Goal: Book appointment/travel/reservation

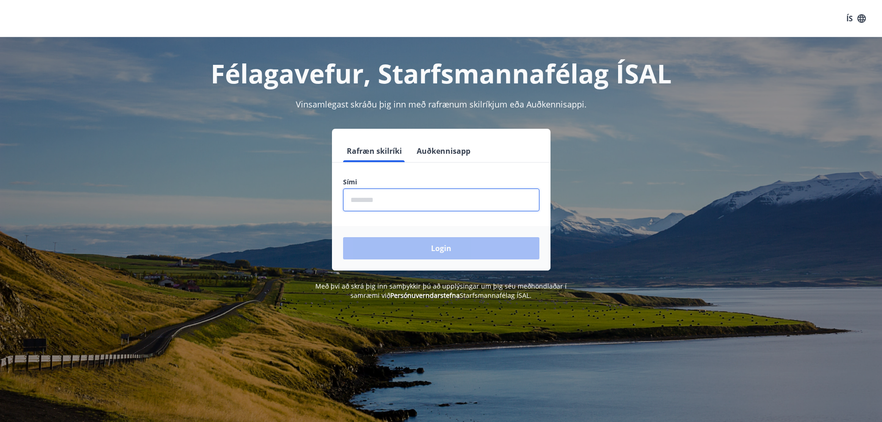
click at [387, 199] on input "phone" at bounding box center [441, 199] width 196 height 23
type input "********"
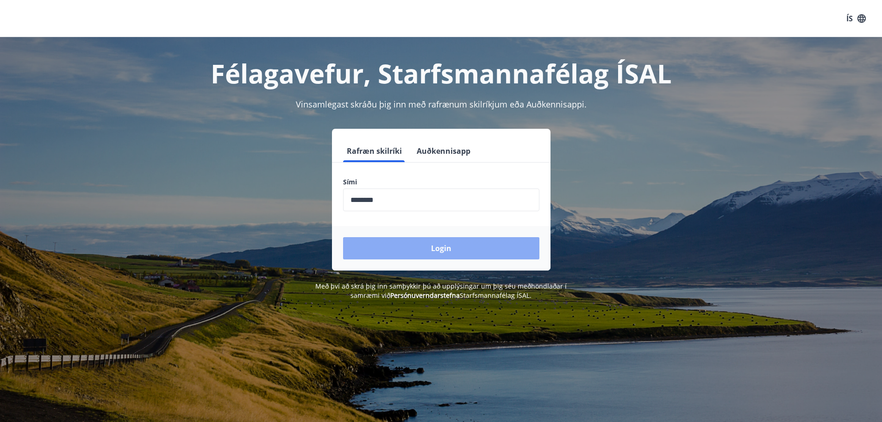
click at [443, 256] on button "Login" at bounding box center [441, 248] width 196 height 22
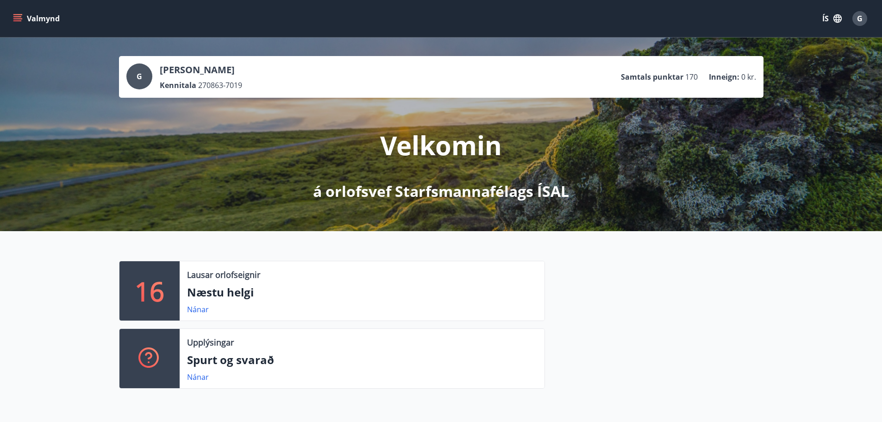
click at [25, 15] on button "Valmynd" at bounding box center [37, 18] width 52 height 17
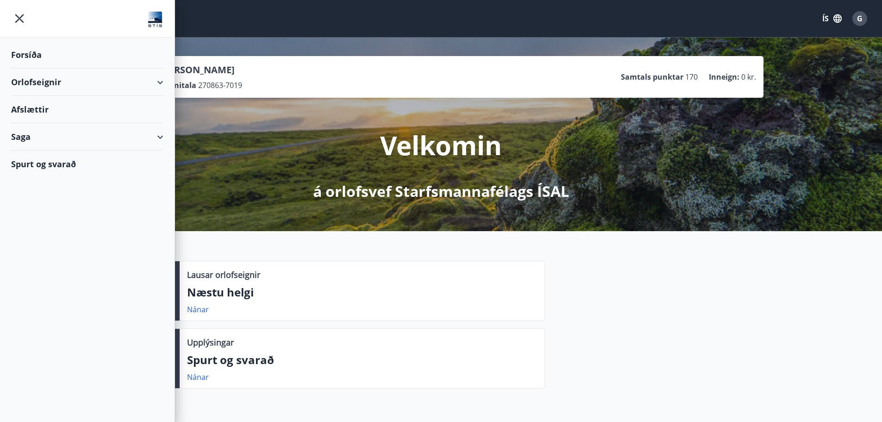
click at [44, 85] on div "Orlofseignir" at bounding box center [87, 82] width 152 height 27
click at [44, 104] on div "Framboð" at bounding box center [88, 105] width 138 height 19
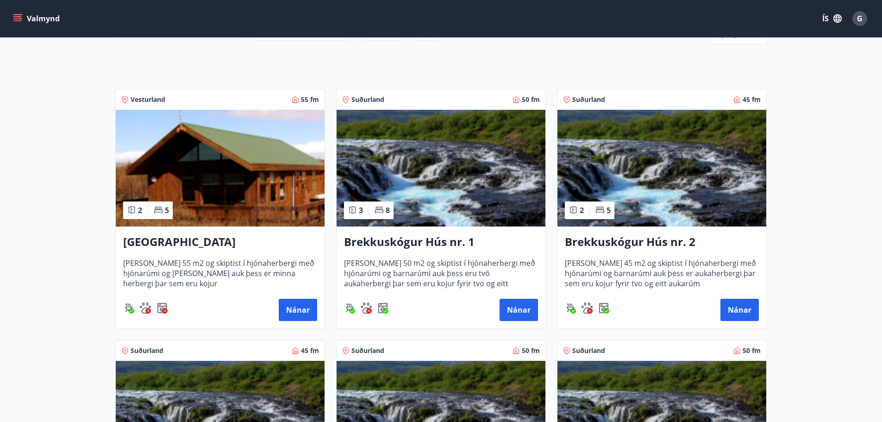
scroll to position [139, 0]
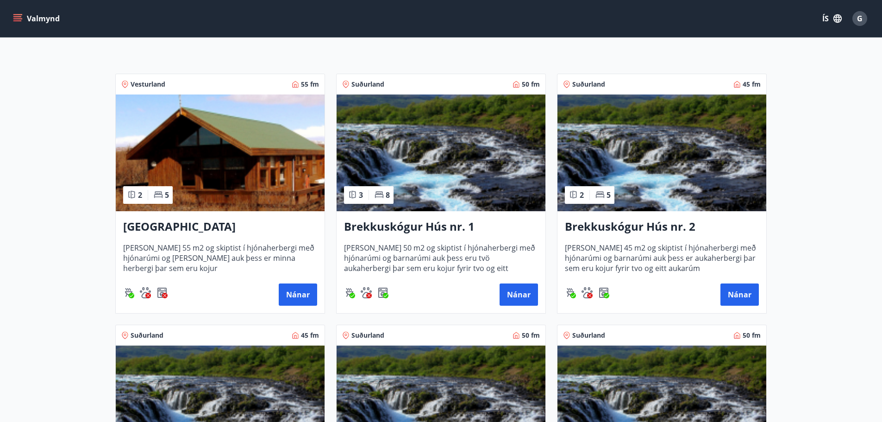
click at [611, 231] on h3 "Brekkuskógur Hús nr. 2" at bounding box center [662, 227] width 194 height 17
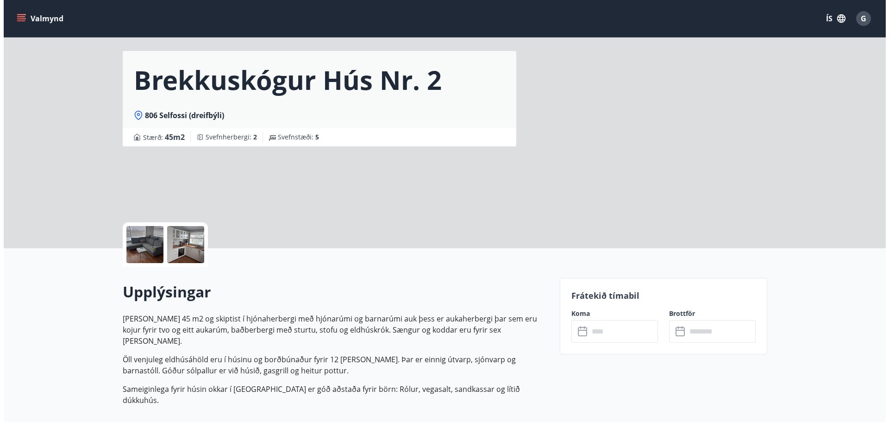
scroll to position [46, 0]
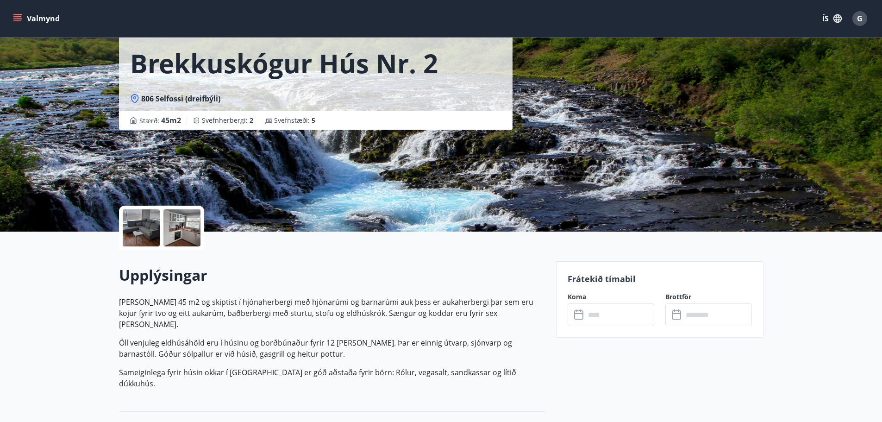
click at [145, 228] on div at bounding box center [141, 227] width 37 height 37
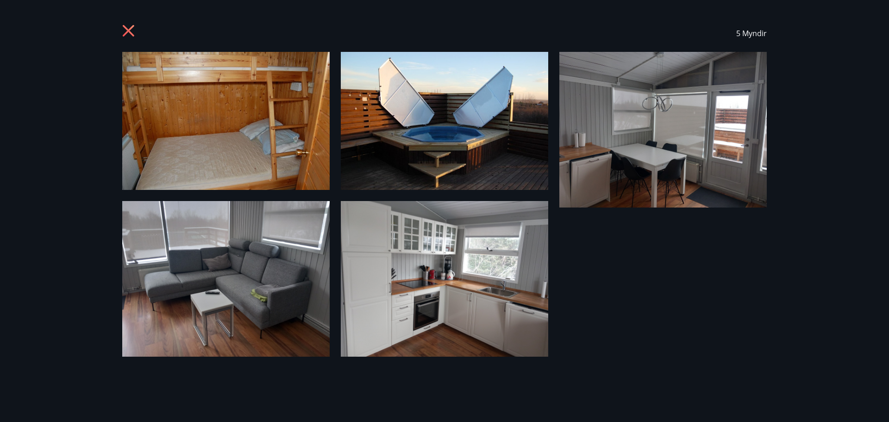
click at [268, 138] on img at bounding box center [225, 121] width 207 height 138
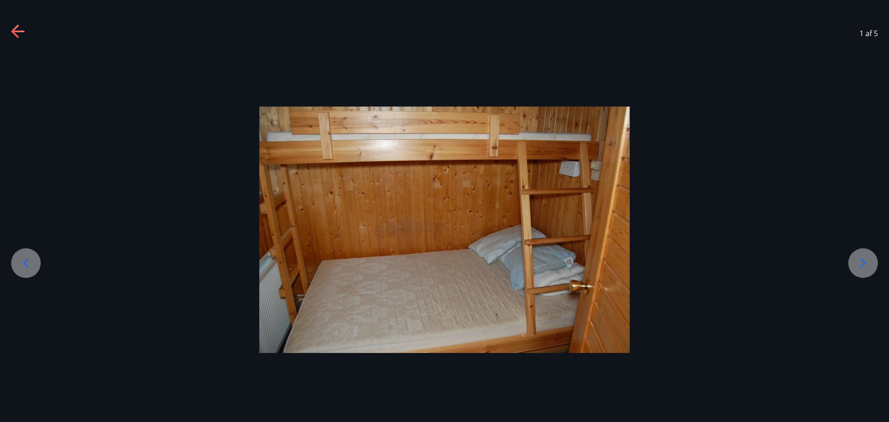
click at [864, 260] on icon at bounding box center [863, 263] width 15 height 15
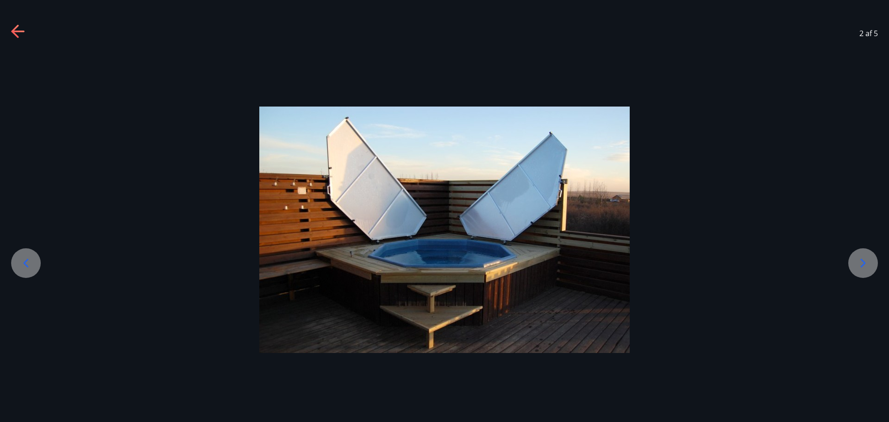
click at [864, 260] on icon at bounding box center [863, 263] width 15 height 15
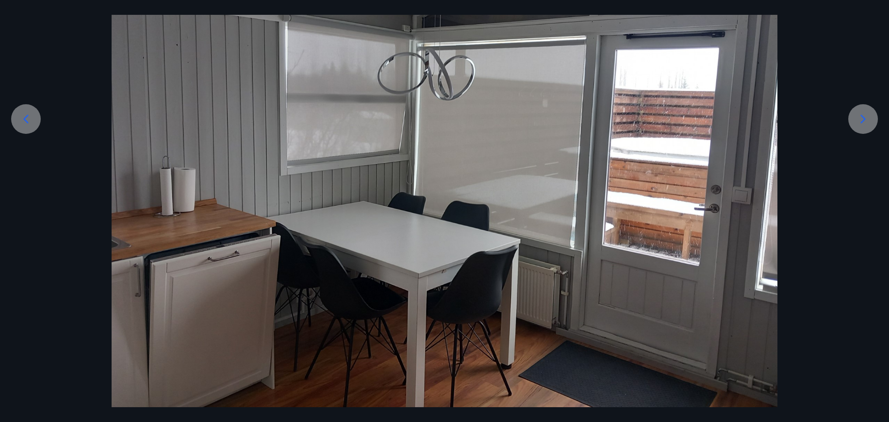
scroll to position [144, 0]
click at [862, 121] on icon at bounding box center [863, 118] width 15 height 15
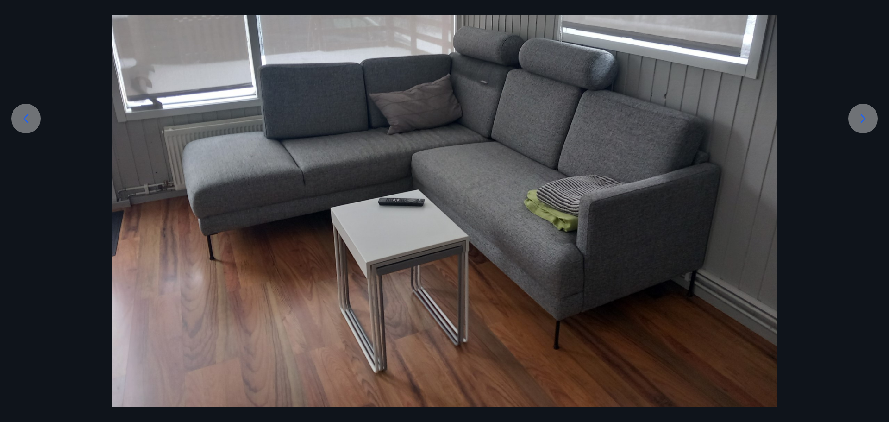
click at [862, 121] on icon at bounding box center [863, 118] width 15 height 15
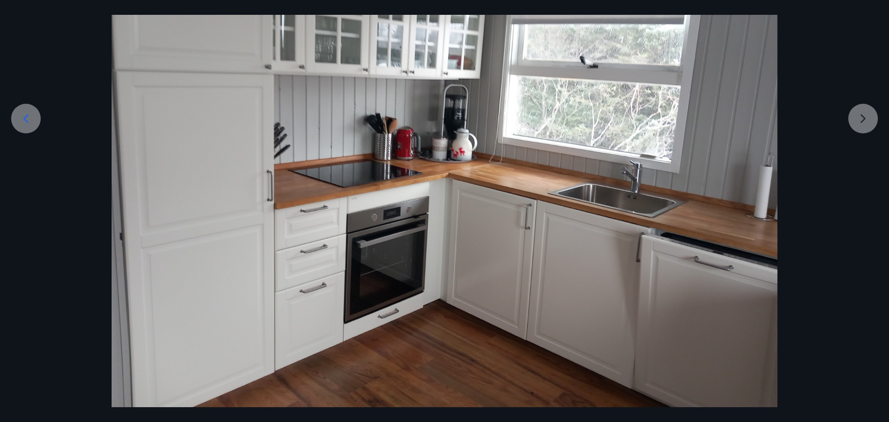
click at [874, 122] on div at bounding box center [444, 157] width 889 height 500
click at [868, 123] on div at bounding box center [444, 157] width 889 height 500
click at [858, 117] on div at bounding box center [444, 157] width 889 height 500
drag, startPoint x: 711, startPoint y: 213, endPoint x: 668, endPoint y: 187, distance: 50.1
click at [710, 213] on img at bounding box center [445, 157] width 666 height 500
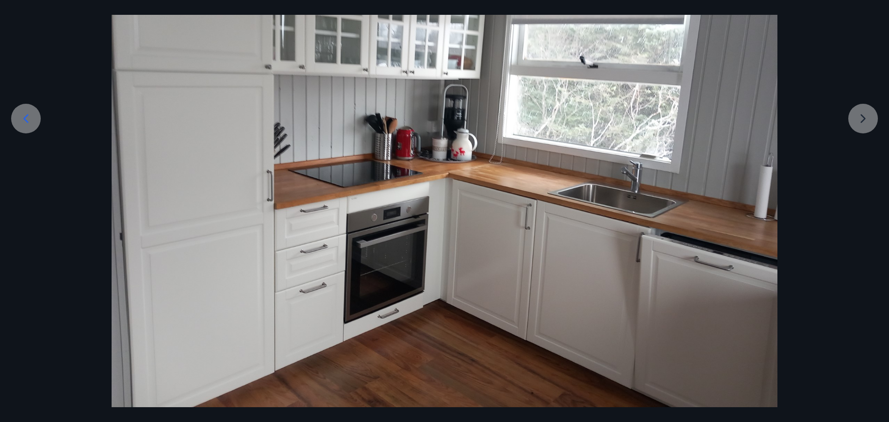
click at [866, 119] on div at bounding box center [444, 157] width 889 height 500
click at [29, 107] on div at bounding box center [26, 119] width 30 height 30
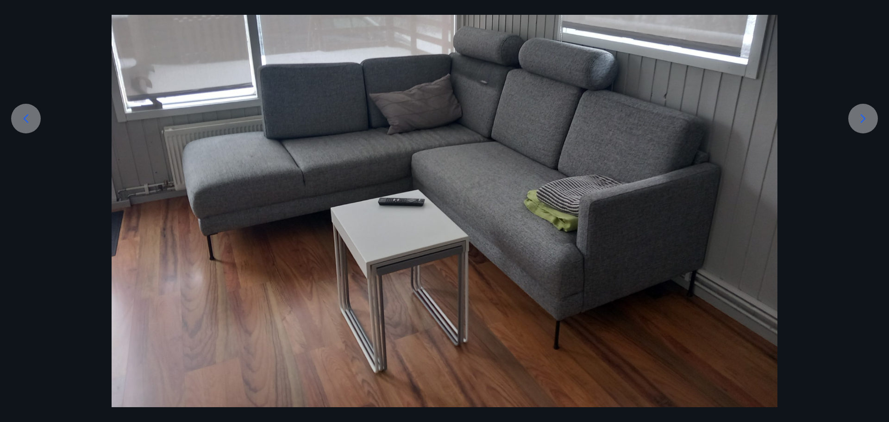
click at [863, 121] on icon at bounding box center [863, 118] width 5 height 9
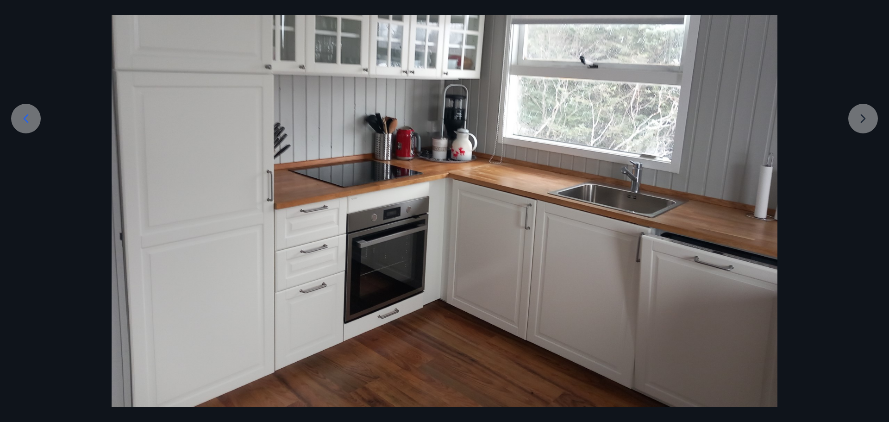
click at [863, 121] on div at bounding box center [444, 157] width 889 height 500
click at [25, 122] on icon at bounding box center [26, 118] width 15 height 15
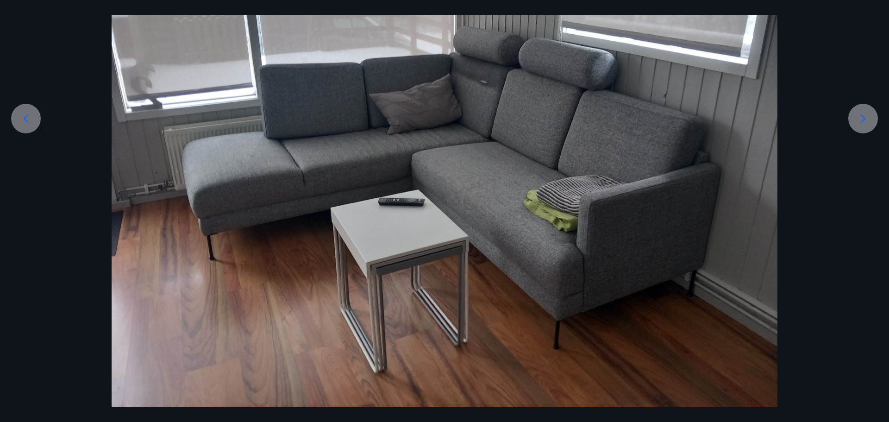
drag, startPoint x: 25, startPoint y: 122, endPoint x: 21, endPoint y: 119, distance: 4.8
click at [23, 121] on icon at bounding box center [26, 118] width 15 height 15
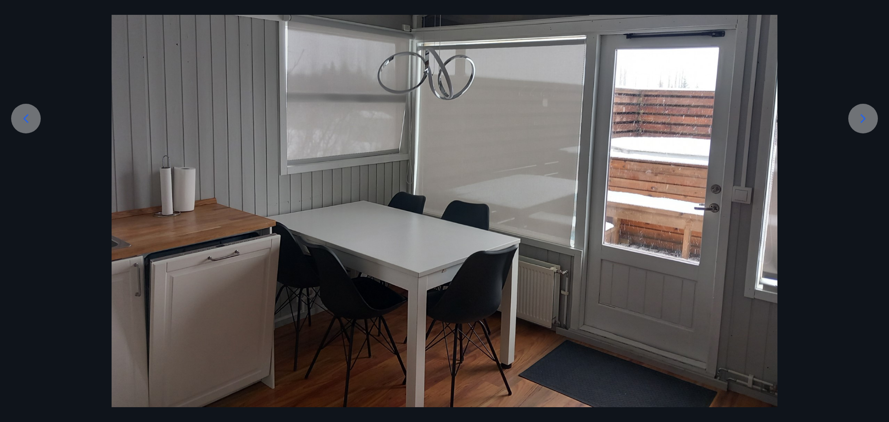
click at [21, 119] on icon at bounding box center [26, 118] width 15 height 15
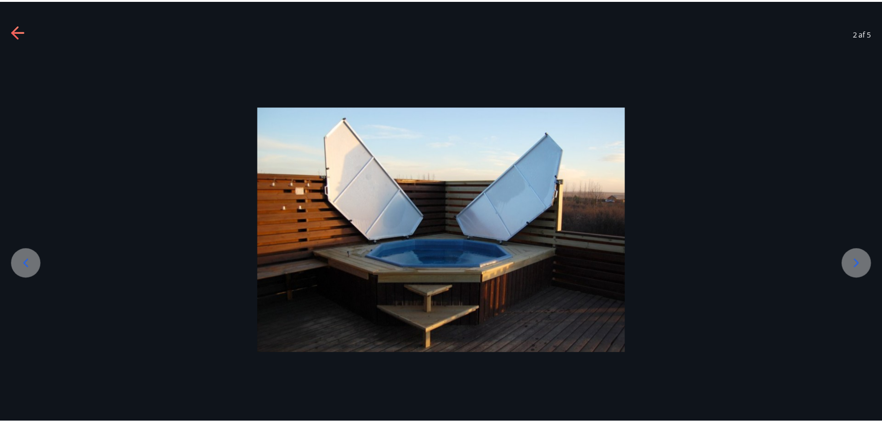
scroll to position [0, 0]
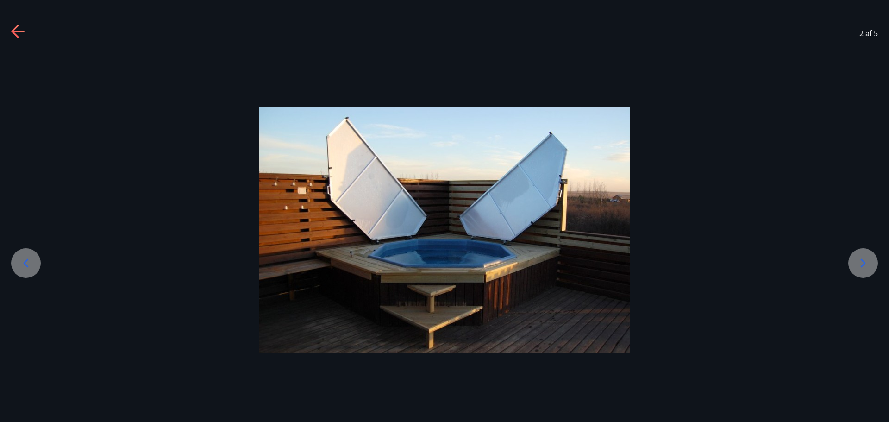
click at [21, 119] on div at bounding box center [444, 229] width 889 height 246
click at [29, 262] on icon at bounding box center [26, 263] width 15 height 15
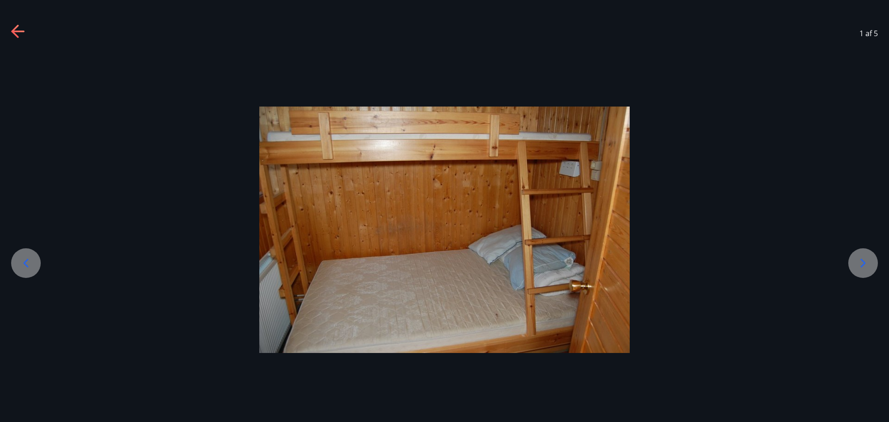
click at [29, 262] on icon at bounding box center [26, 263] width 15 height 15
click at [19, 29] on icon at bounding box center [18, 32] width 15 height 15
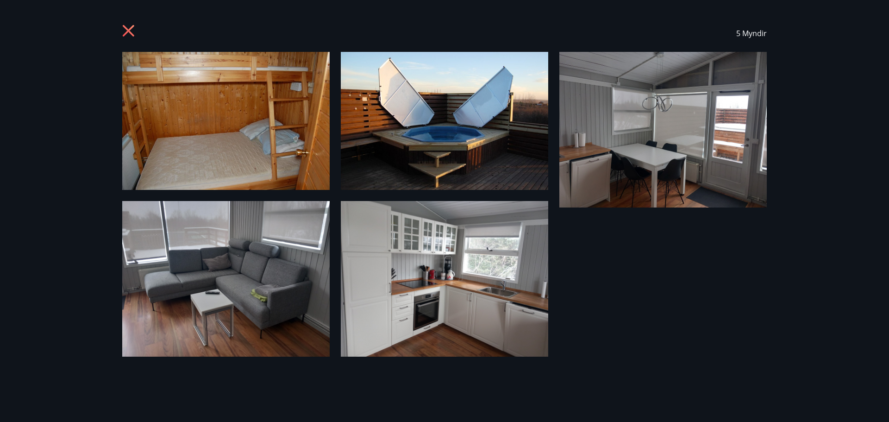
click at [127, 27] on icon at bounding box center [129, 32] width 15 height 15
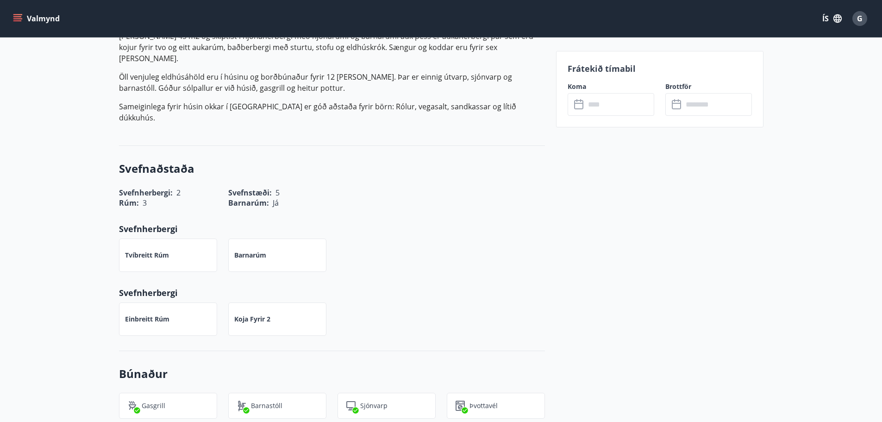
scroll to position [80, 0]
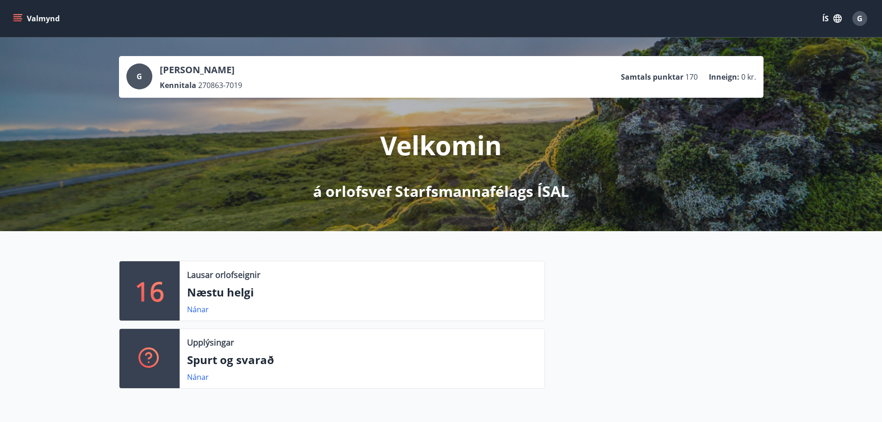
click at [25, 18] on button "Valmynd" at bounding box center [37, 18] width 52 height 17
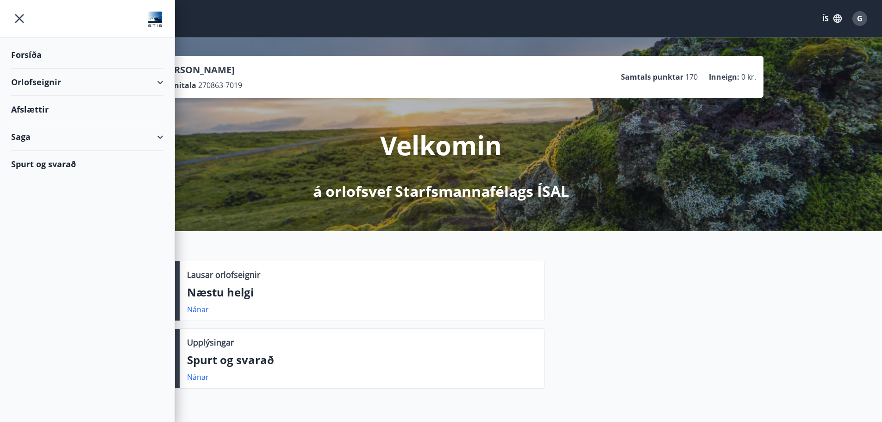
click at [28, 78] on div "Orlofseignir" at bounding box center [87, 82] width 152 height 27
click at [42, 103] on div "Framboð" at bounding box center [88, 105] width 138 height 19
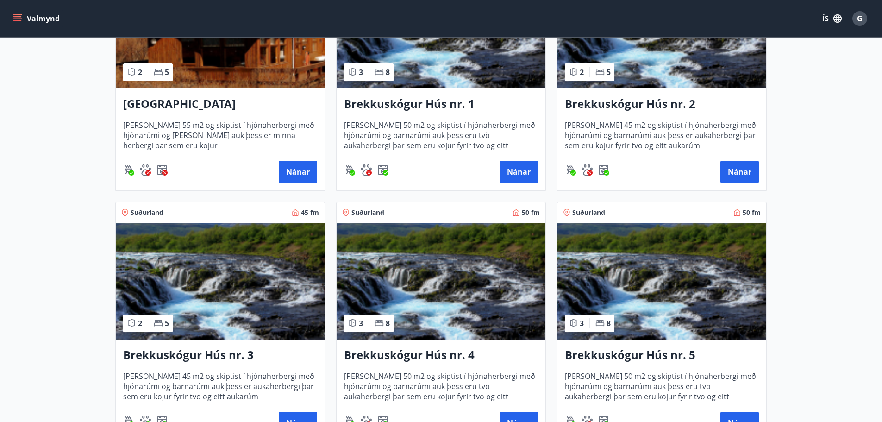
scroll to position [278, 0]
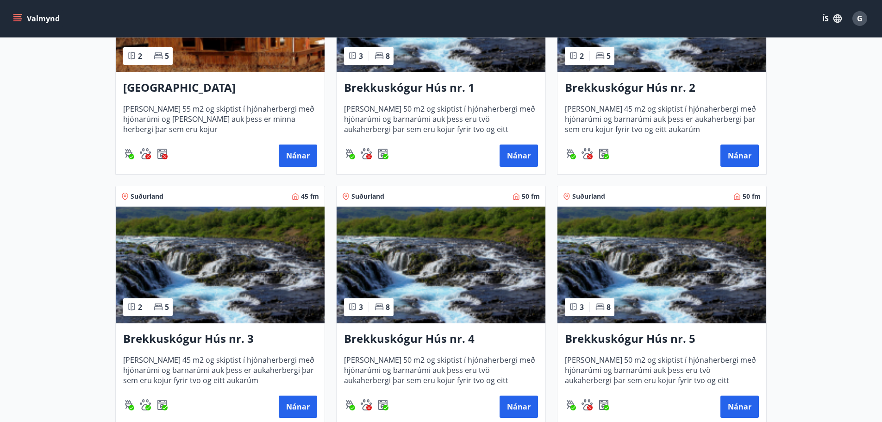
click at [169, 337] on h3 "Brekkuskógur Hús nr. 3" at bounding box center [220, 339] width 194 height 17
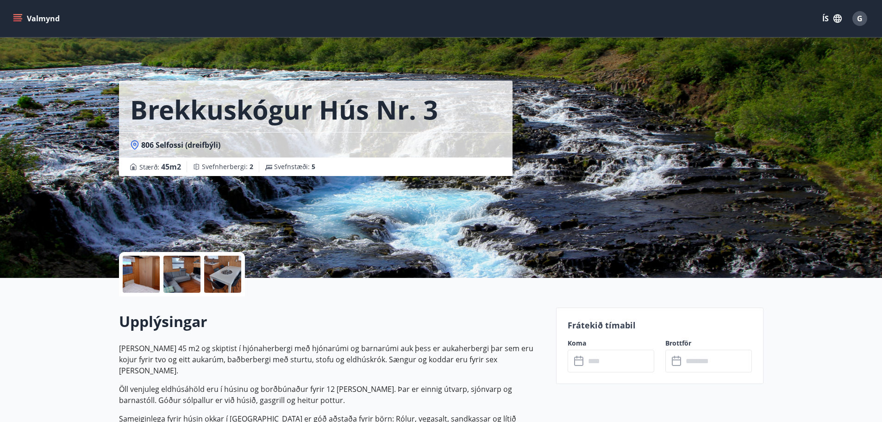
click at [145, 280] on div at bounding box center [141, 274] width 37 height 37
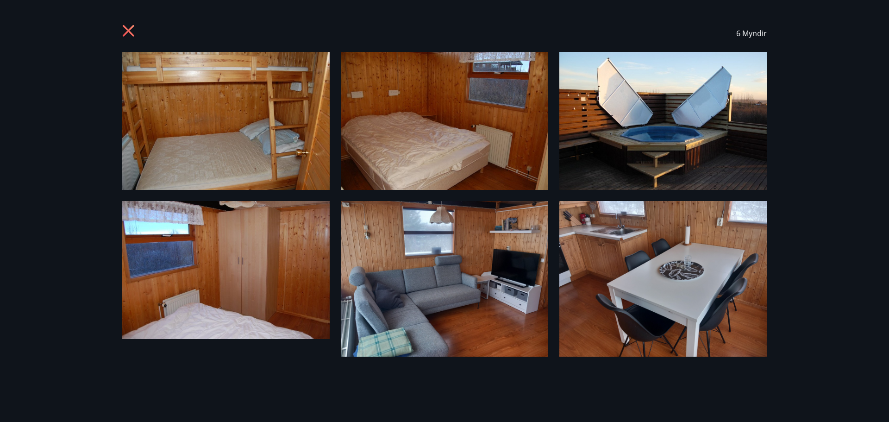
click at [122, 30] on icon at bounding box center [129, 32] width 15 height 15
